Goal: Communication & Community: Ask a question

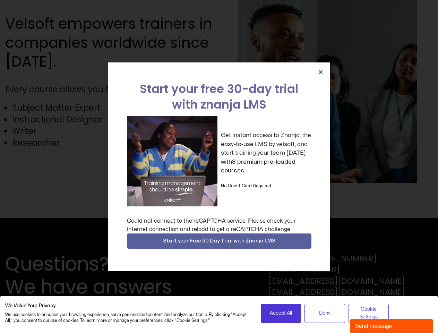
click at [219, 166] on div "Get instant access to Znanja, the easy-to-use LMS by velsoft, and start trainin…" at bounding box center [219, 161] width 184 height 90
click at [320, 72] on icon "Close" at bounding box center [320, 71] width 5 height 5
click at [219, 241] on div "Questions? We have answers Toll Free: [PHONE_NUMBER] [PHONE_NUMBER] [EMAIL_ADDR…" at bounding box center [219, 275] width 438 height 115
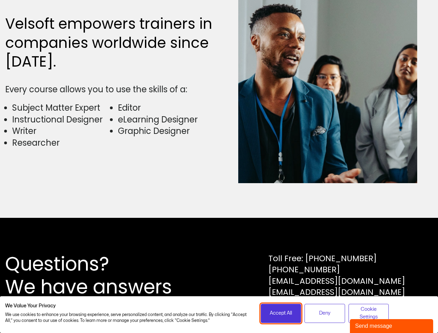
click at [281, 313] on span "Accept All" at bounding box center [281, 313] width 22 height 8
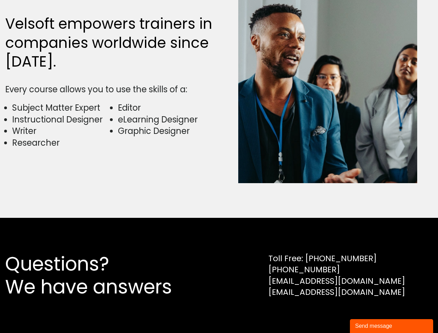
click at [324, 313] on div "Questions? We have answers Toll Free: [PHONE_NUMBER] [PHONE_NUMBER] [EMAIL_ADDR…" at bounding box center [219, 275] width 438 height 115
click at [368, 313] on div "Questions? We have answers Toll Free: [PHONE_NUMBER] [PHONE_NUMBER] [EMAIL_ADDR…" at bounding box center [219, 275] width 438 height 115
click at [391, 326] on div "Send message" at bounding box center [391, 326] width 73 height 8
